Goal: Transaction & Acquisition: Purchase product/service

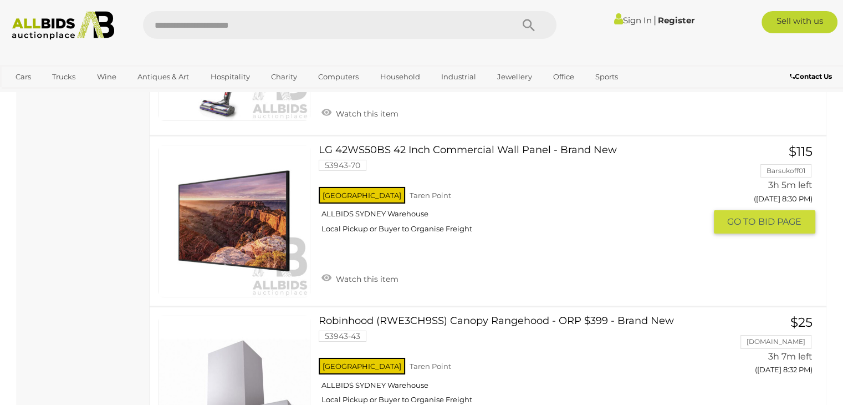
scroll to position [7872, 0]
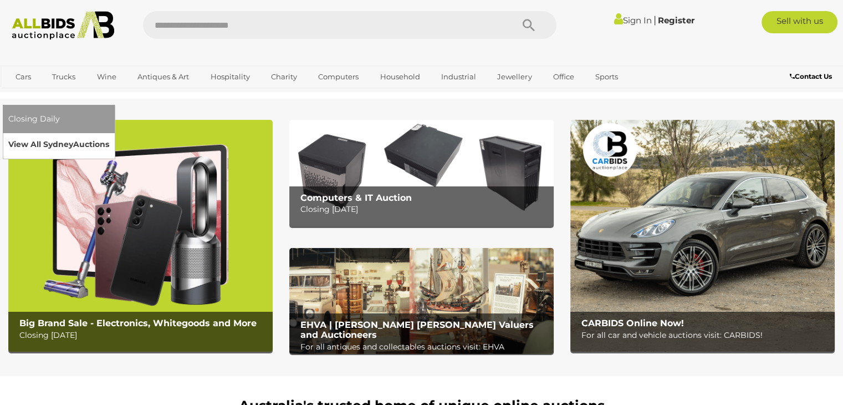
click at [109, 136] on link "View All Sydney Auctions" at bounding box center [58, 144] width 101 height 17
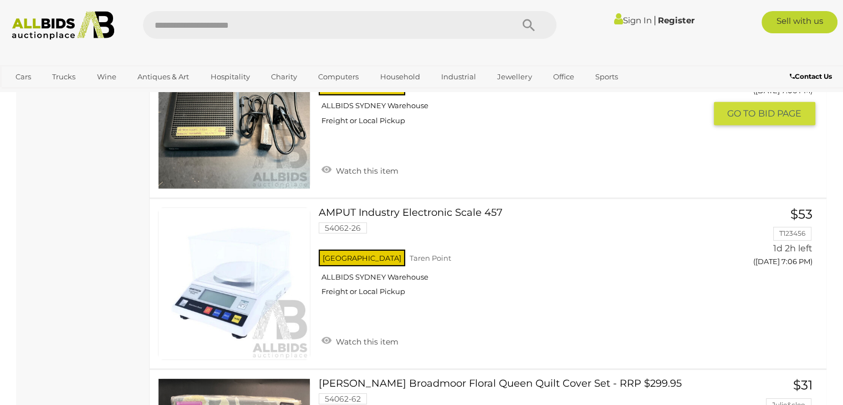
scroll to position [11918, 0]
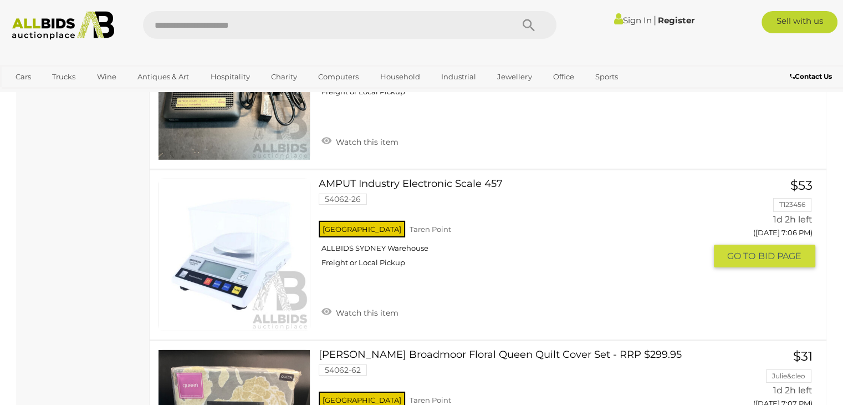
click at [226, 222] on link at bounding box center [234, 254] width 152 height 152
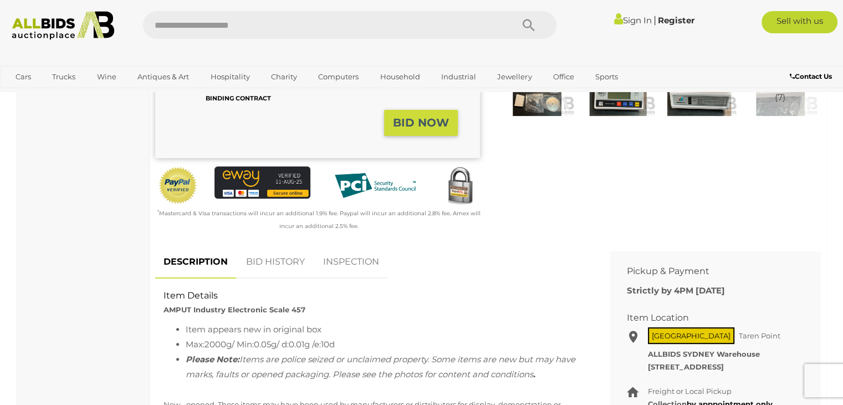
scroll to position [333, 0]
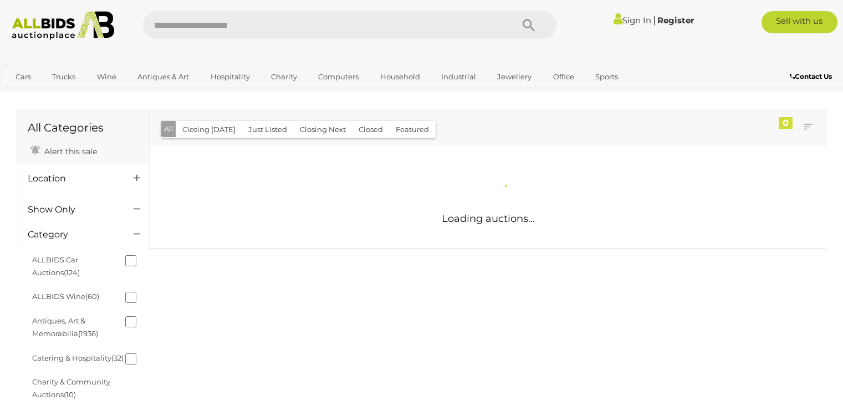
scroll to position [623, 0]
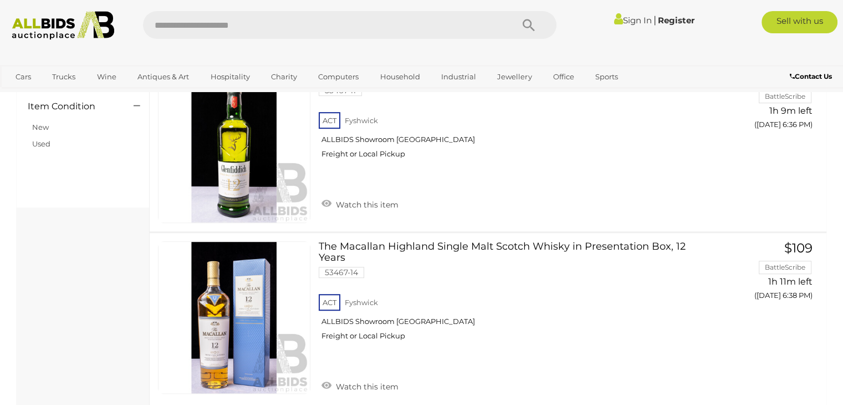
scroll to position [708, 0]
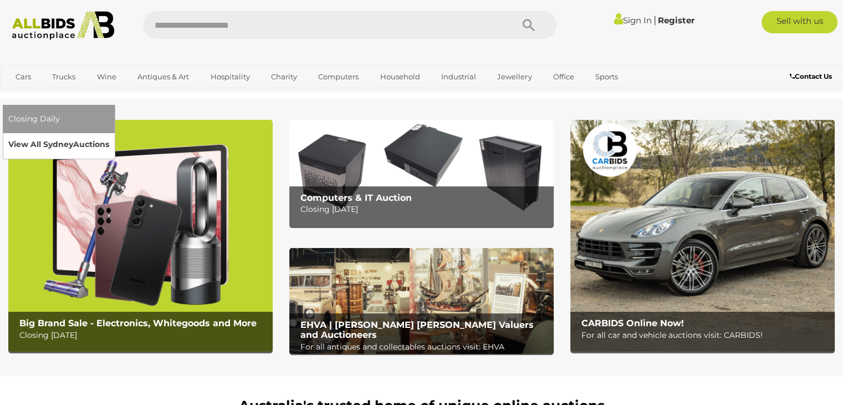
click at [109, 136] on link "View All Sydney Auctions" at bounding box center [58, 144] width 101 height 17
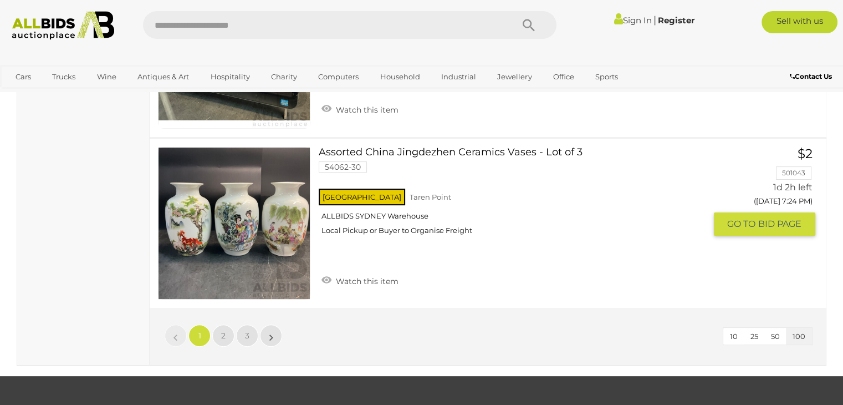
scroll to position [17158, 0]
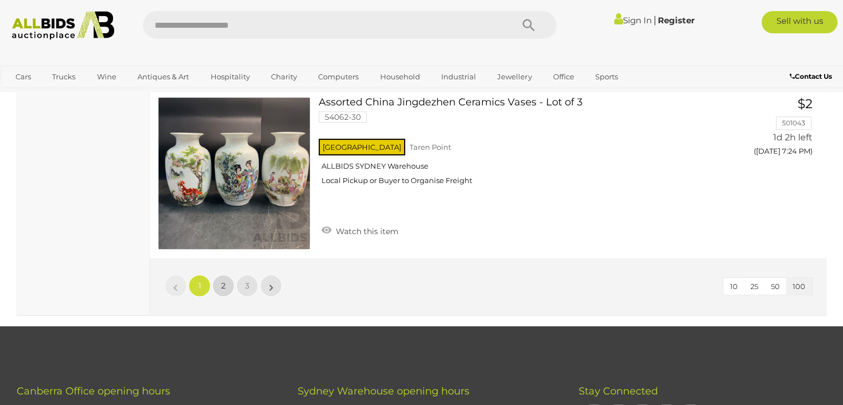
click at [223, 280] on span "2" at bounding box center [223, 285] width 4 height 10
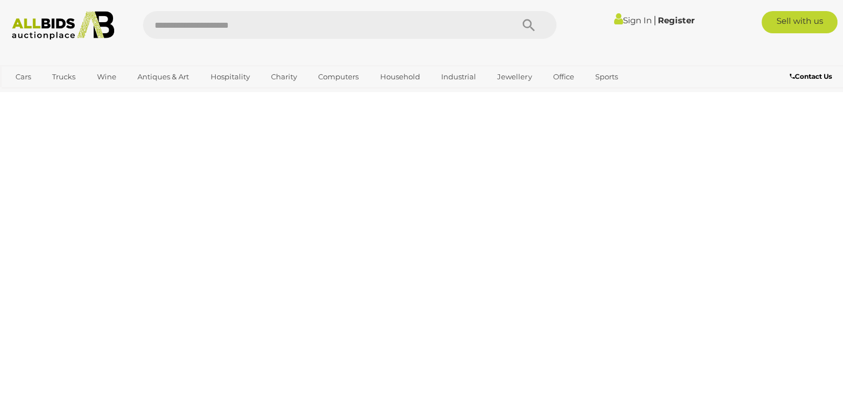
scroll to position [54, 0]
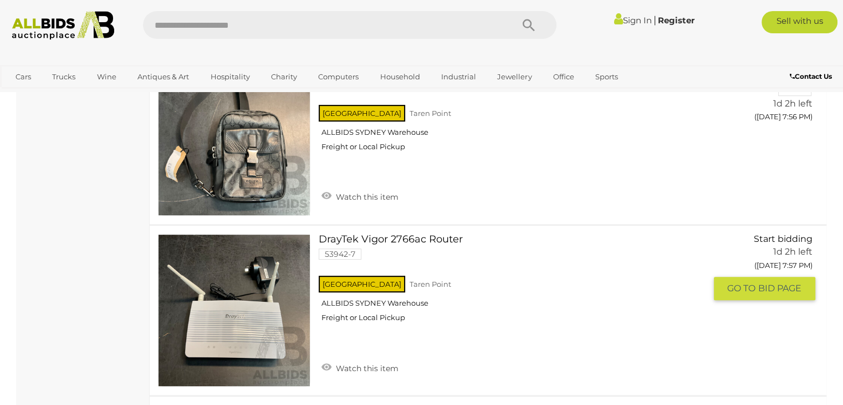
scroll to position [8980, 0]
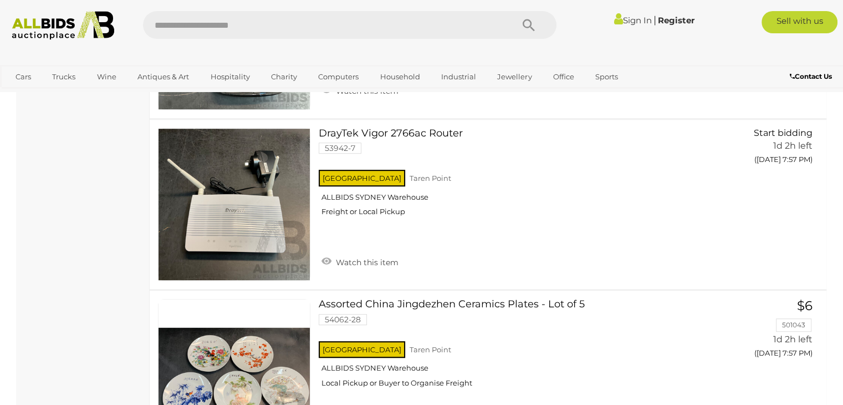
scroll to position [54, 0]
